Goal: Find specific page/section: Find specific page/section

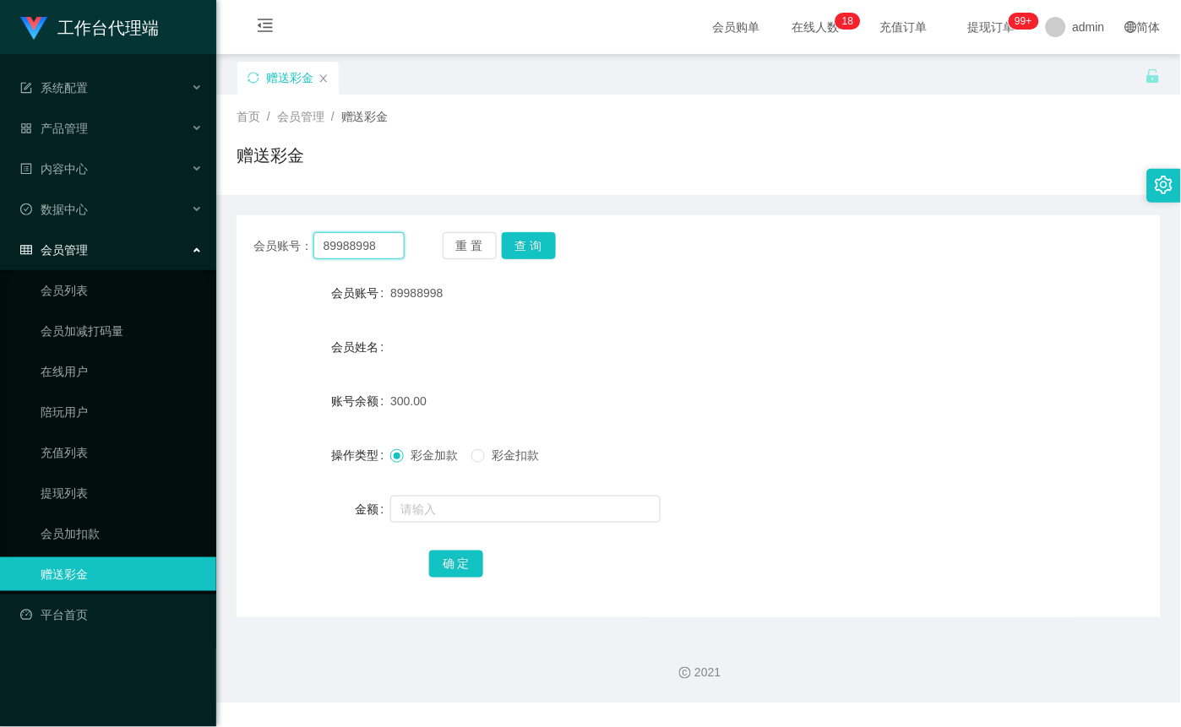
click at [393, 236] on input "89988998" at bounding box center [358, 245] width 91 height 27
click at [526, 243] on button "查 询" at bounding box center [529, 245] width 54 height 27
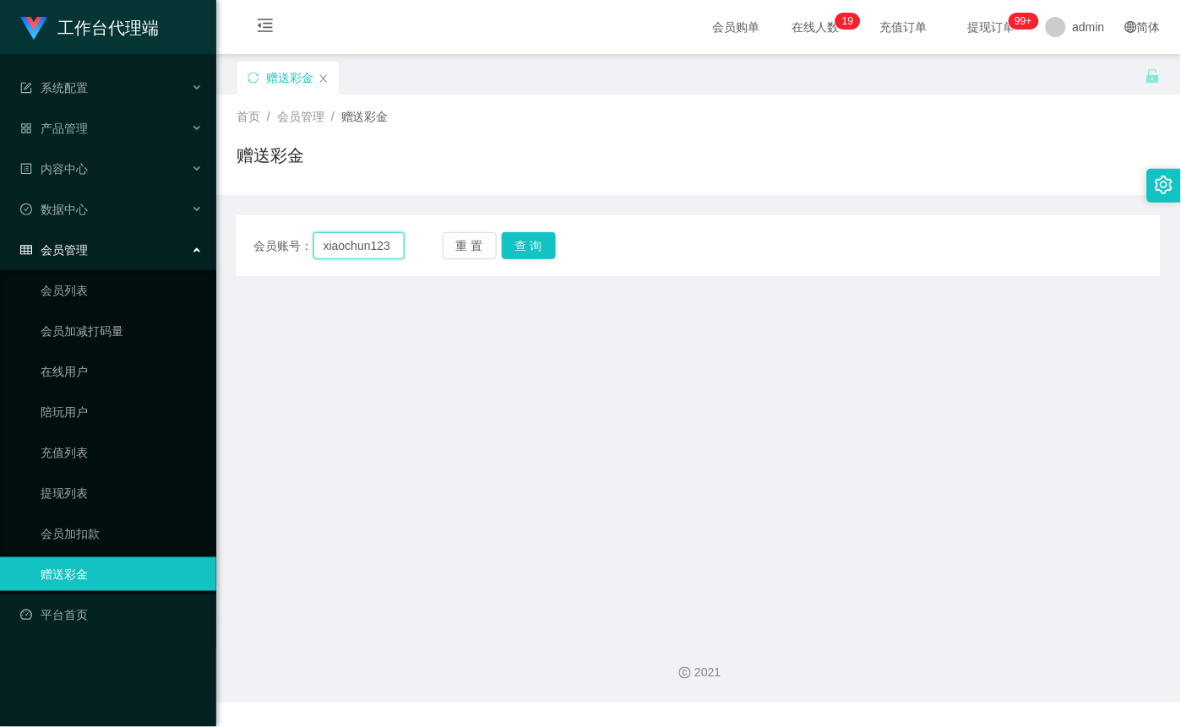
drag, startPoint x: 386, startPoint y: 246, endPoint x: 396, endPoint y: 247, distance: 10.2
click at [386, 246] on input "xiaochun123" at bounding box center [358, 245] width 91 height 27
type input "xiaochun123456"
click at [528, 253] on button "查 询" at bounding box center [529, 245] width 54 height 27
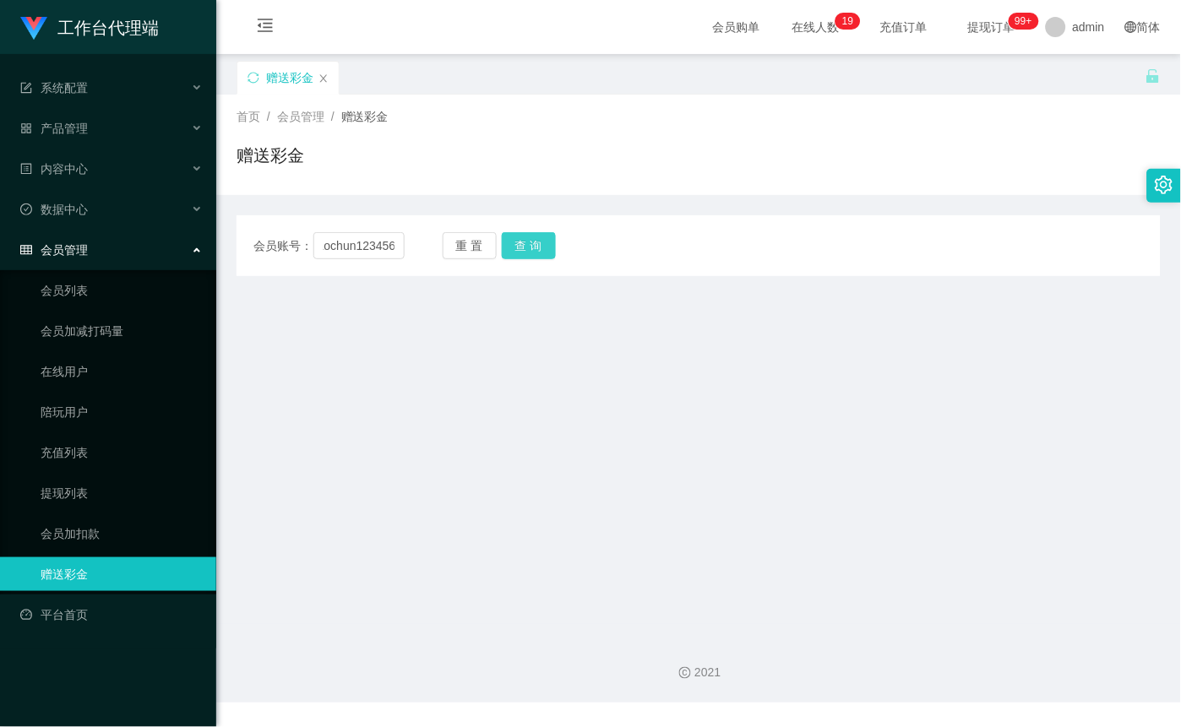
scroll to position [0, 0]
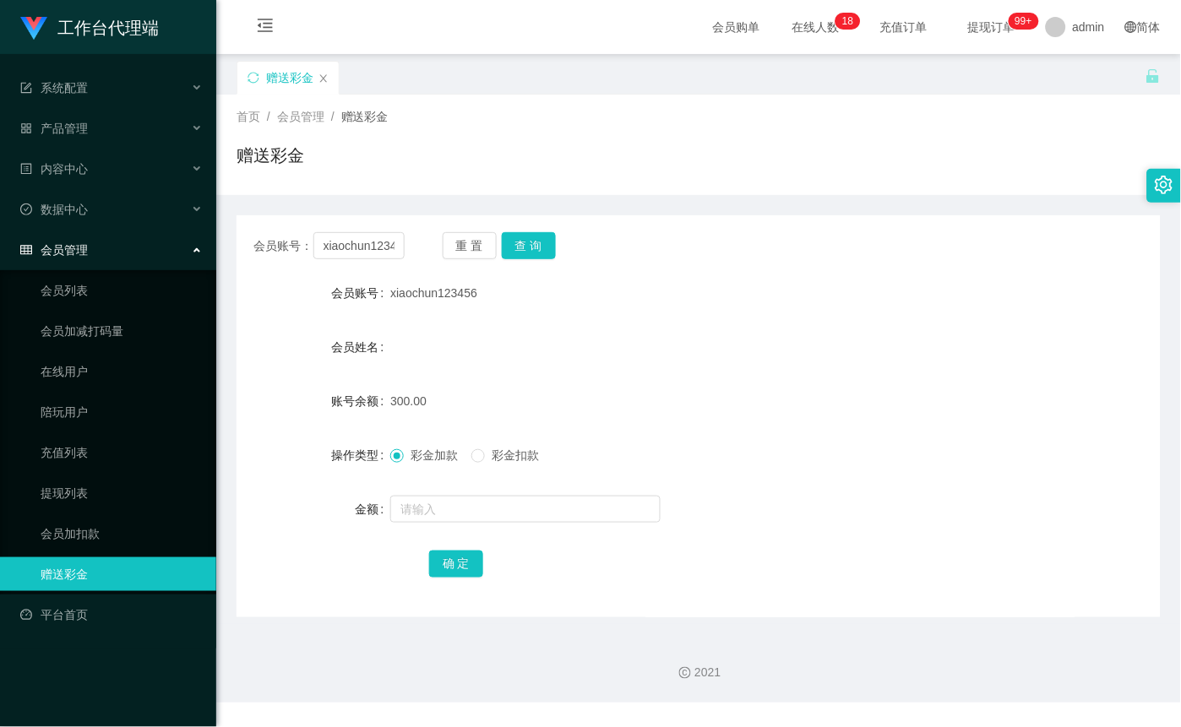
click at [392, 292] on span "xiaochun123456" at bounding box center [433, 293] width 87 height 14
drag, startPoint x: 387, startPoint y: 296, endPoint x: 480, endPoint y: 302, distance: 94.0
click at [480, 302] on div "会员账号 xiaochun123456" at bounding box center [698, 293] width 924 height 34
copy div "会员账号 xiaochun123456"
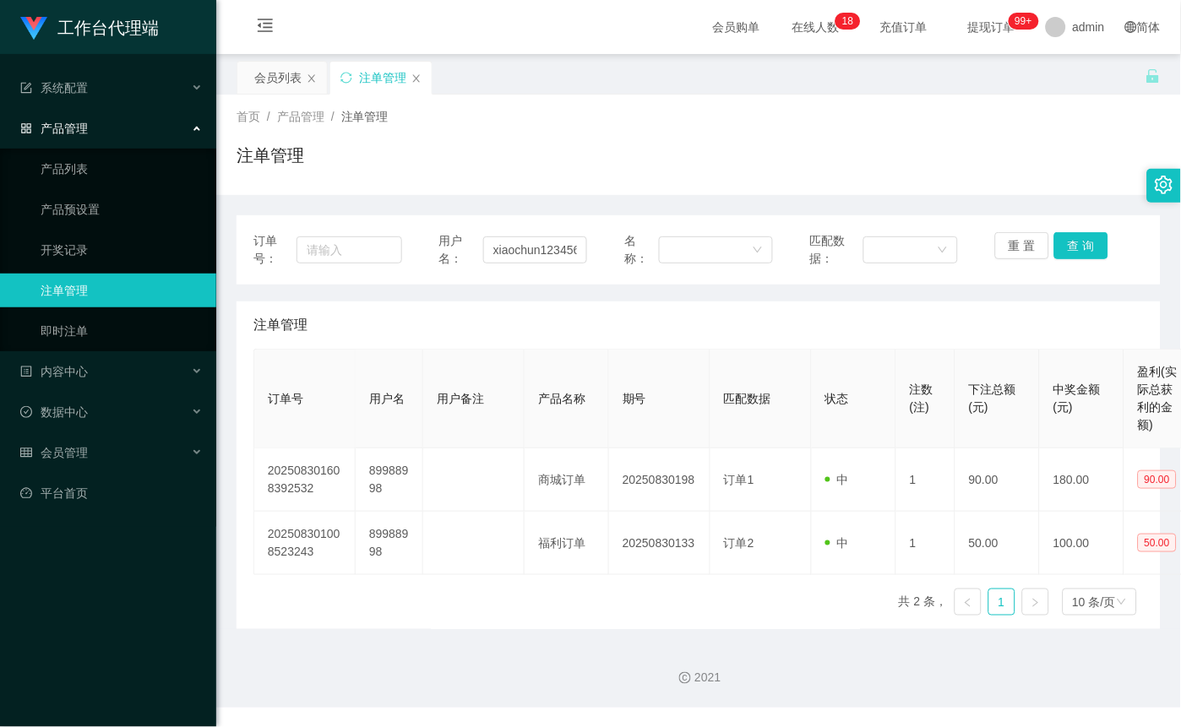
scroll to position [0, 3]
type input "xiaochun123456"
click at [1082, 245] on button "查 询" at bounding box center [1081, 245] width 54 height 27
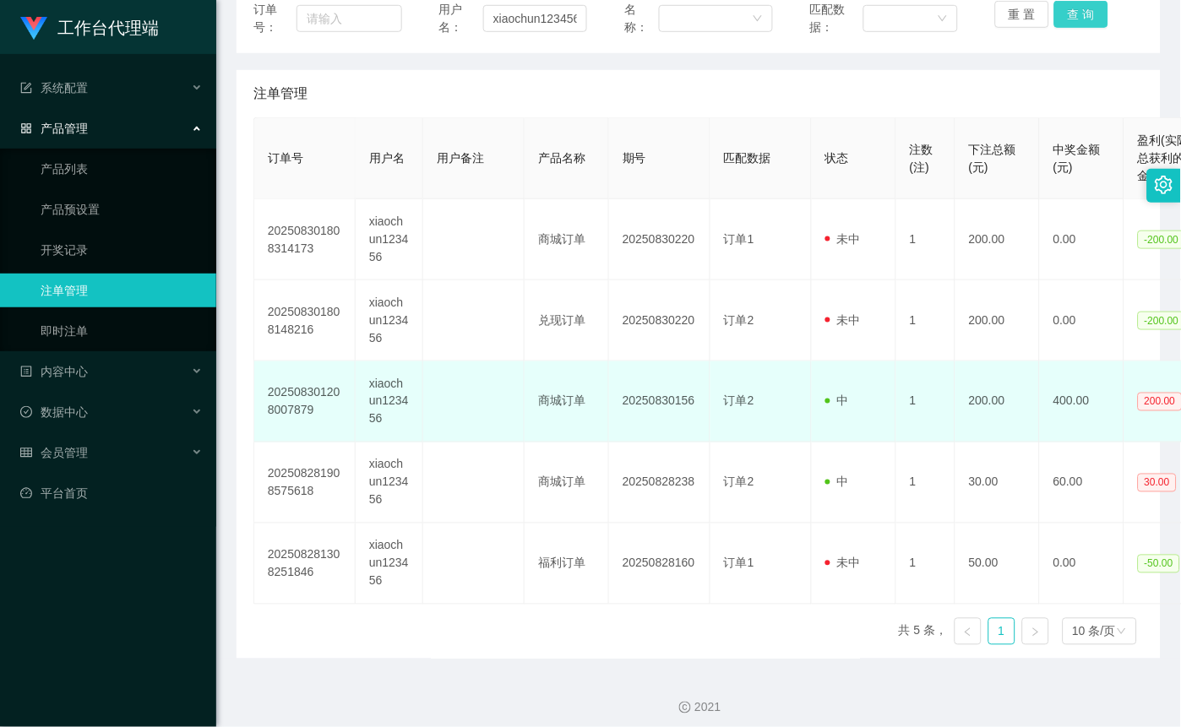
scroll to position [242, 0]
